Goal: Use online tool/utility: Utilize a website feature to perform a specific function

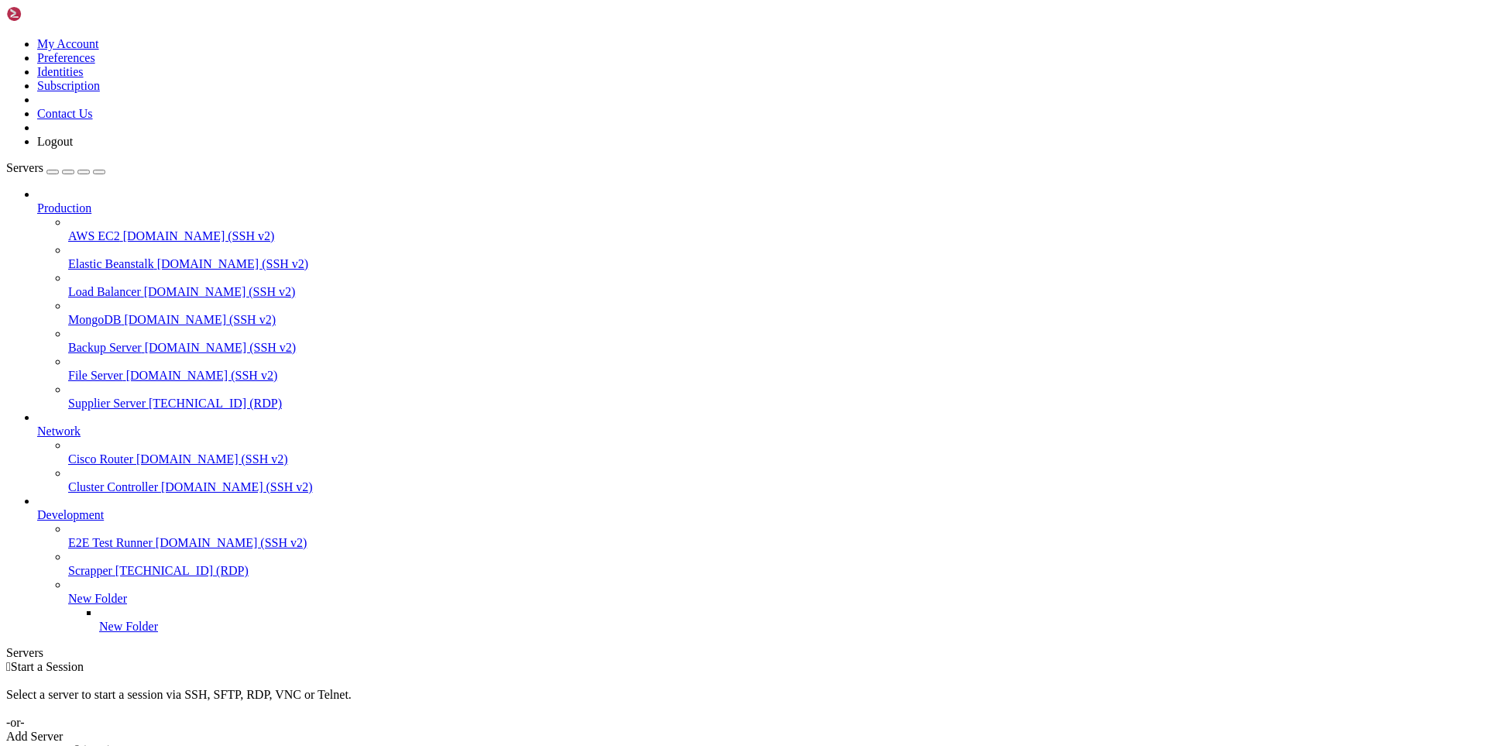
click at [130, 397] on span "Supplier Server" at bounding box center [106, 403] width 77 height 13
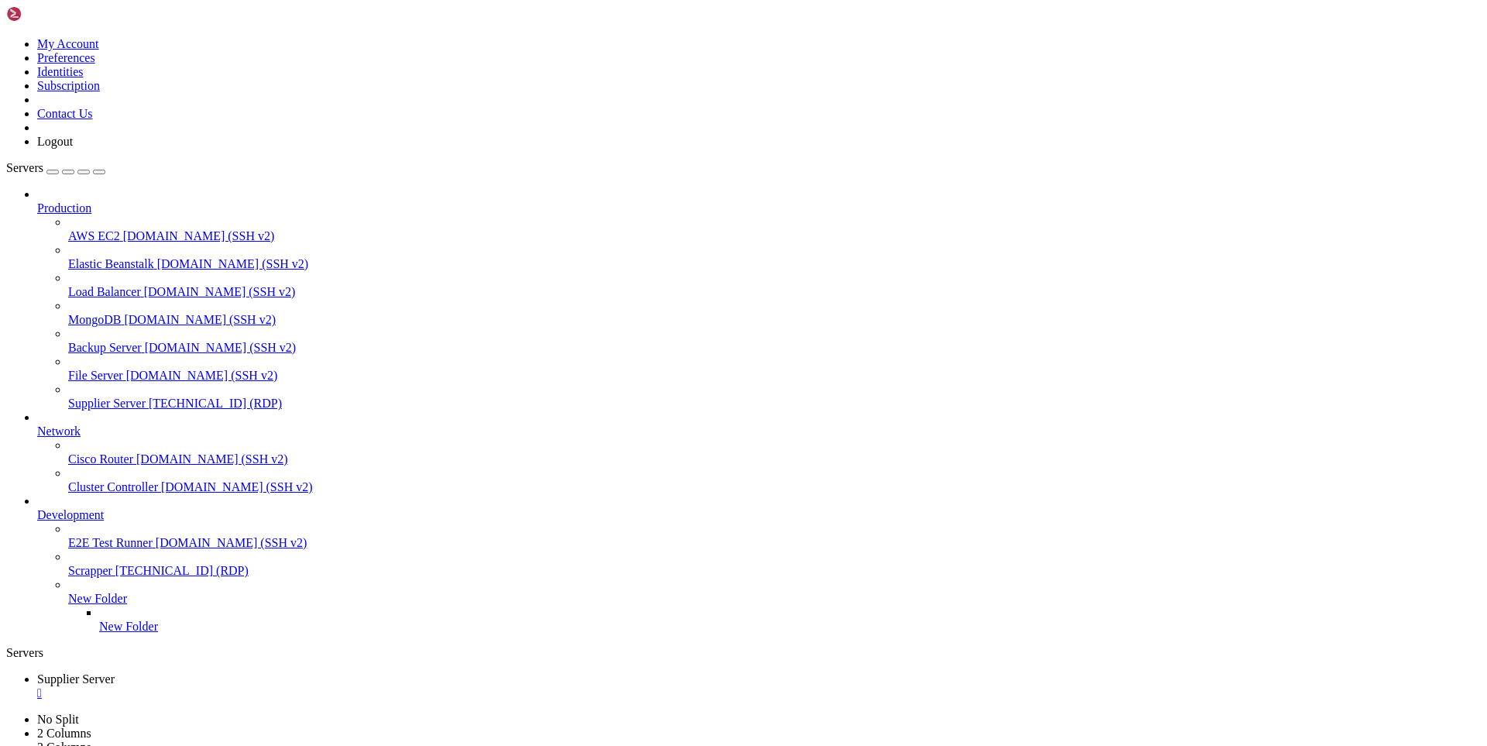
click at [76, 397] on span "Supplier Server" at bounding box center [106, 403] width 77 height 13
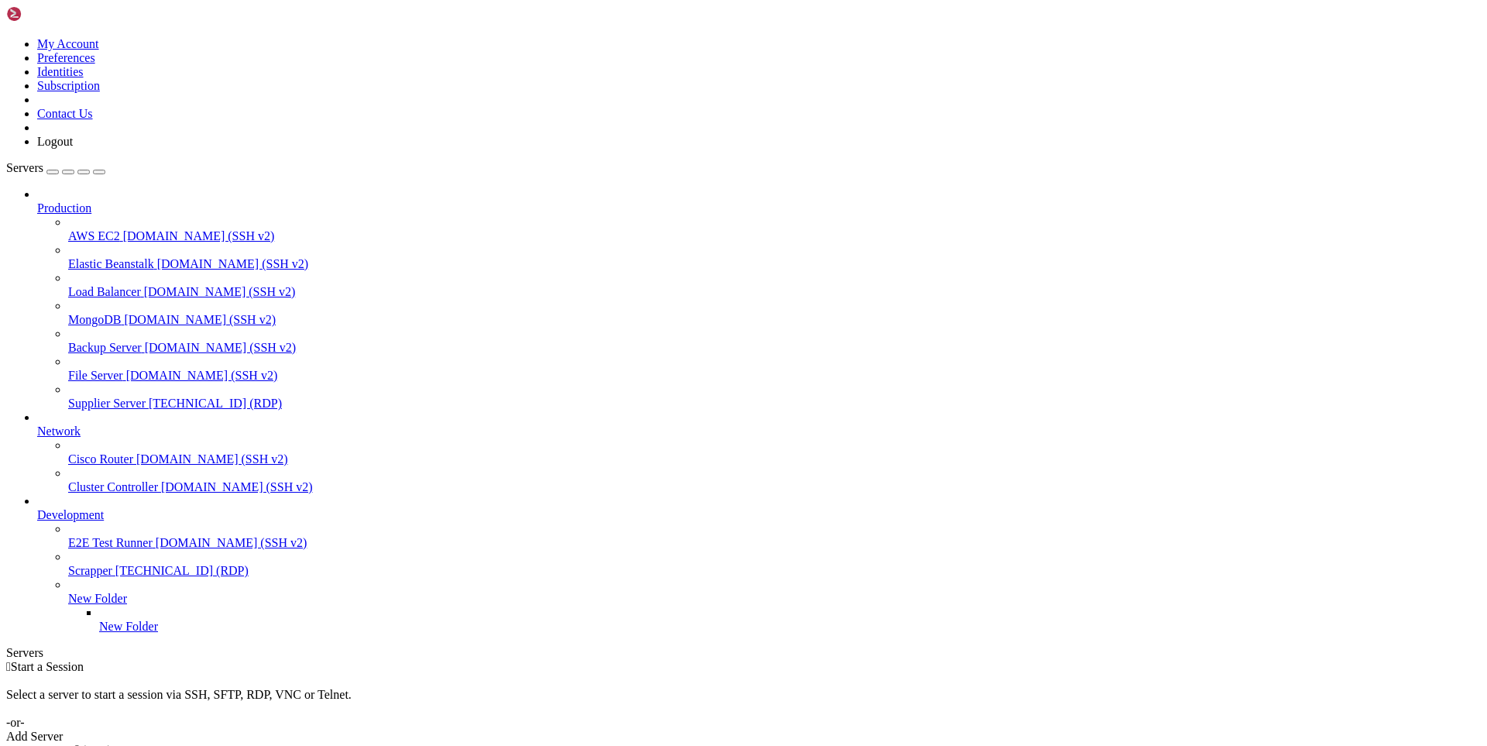
click at [76, 397] on span "Supplier Server" at bounding box center [106, 403] width 77 height 13
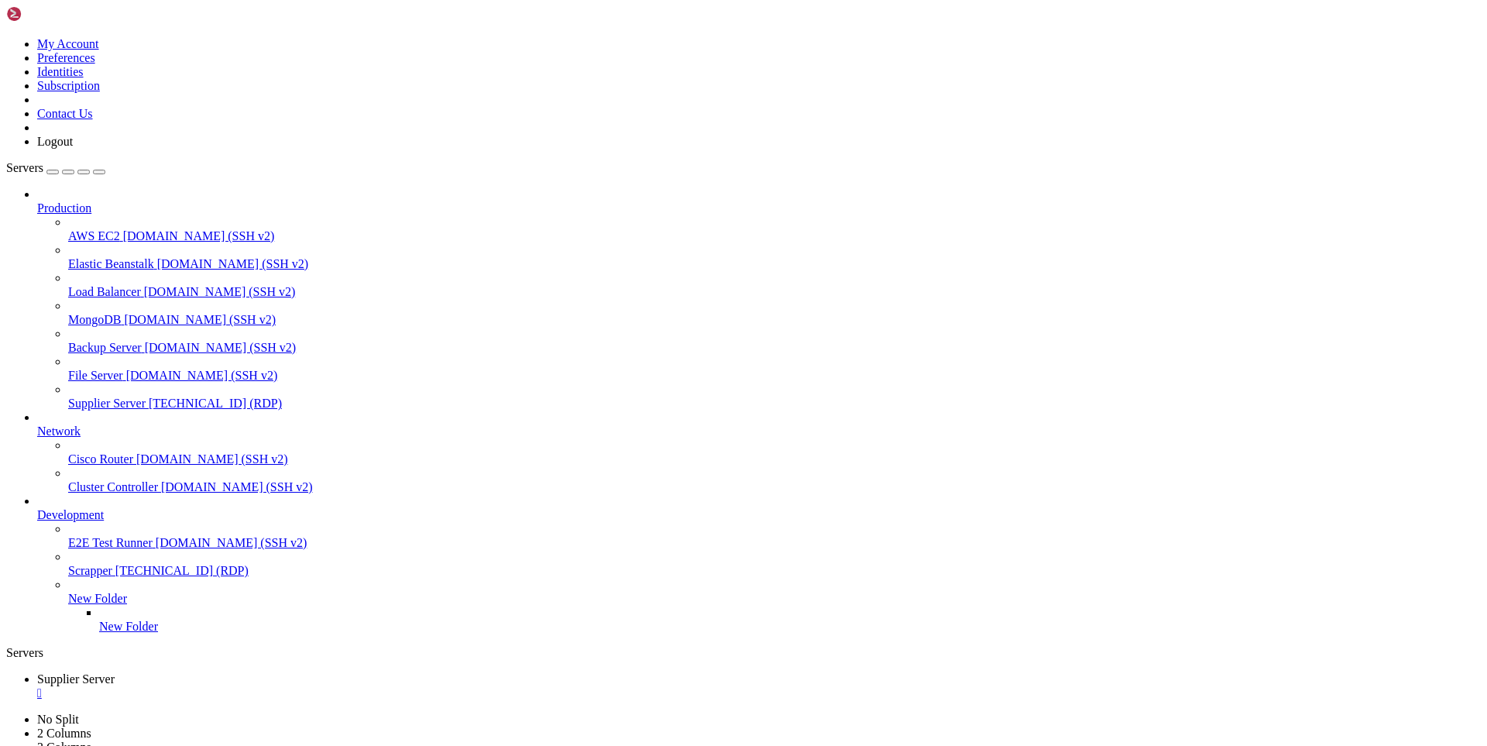
click at [308, 686] on div "" at bounding box center [759, 693] width 1444 height 14
